Goal: Task Accomplishment & Management: Manage account settings

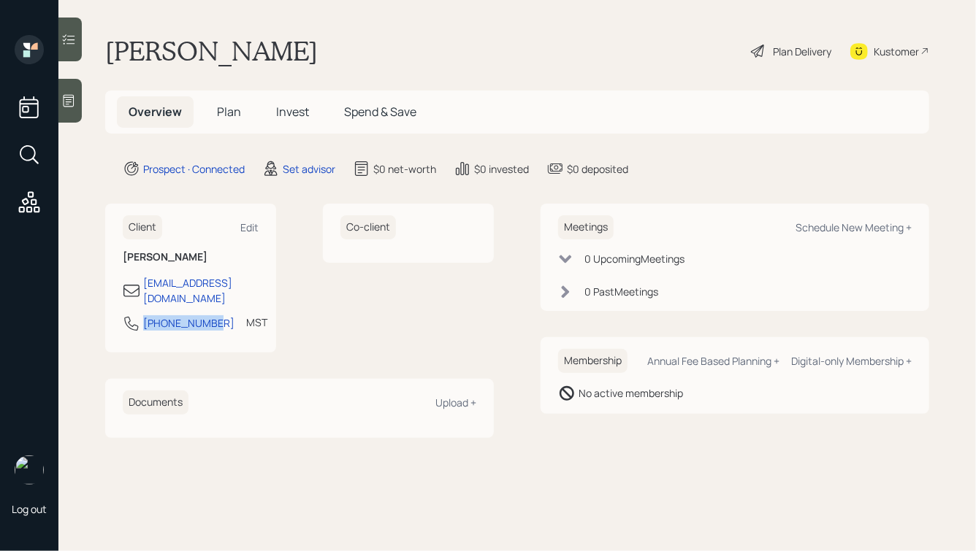
drag, startPoint x: 213, startPoint y: 313, endPoint x: 123, endPoint y: 305, distance: 90.2
click at [123, 305] on div "Client Edit [PERSON_NAME] [PERSON_NAME][EMAIL_ADDRESS][DOMAIN_NAME] [PHONE_NUMB…" at bounding box center [190, 278] width 171 height 149
copy div "[PHONE_NUMBER]"
click at [847, 229] on div "Schedule New Meeting +" at bounding box center [853, 228] width 116 height 14
select select "round-[PERSON_NAME]"
